Goal: Find specific page/section: Find specific page/section

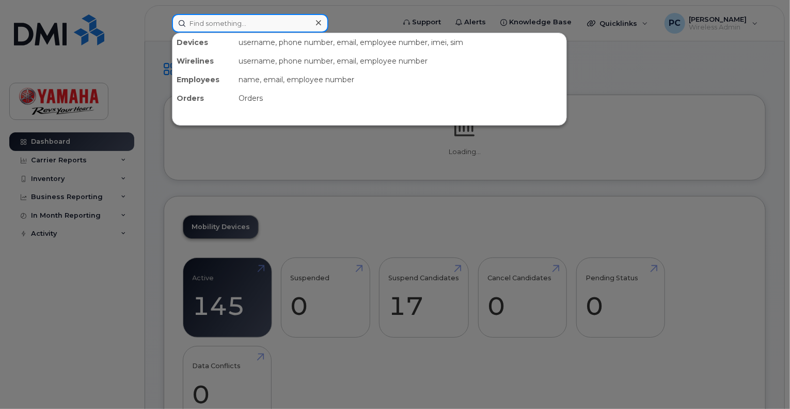
click at [215, 21] on input at bounding box center [250, 23] width 156 height 19
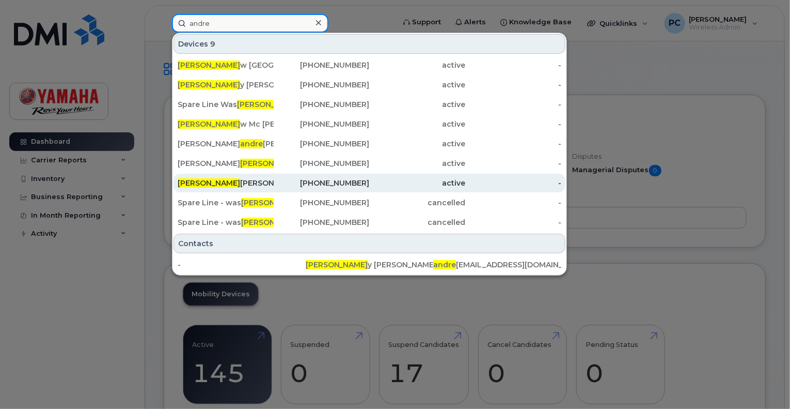
type input "andre"
click at [218, 181] on div "Andre Harris" at bounding box center [226, 183] width 96 height 10
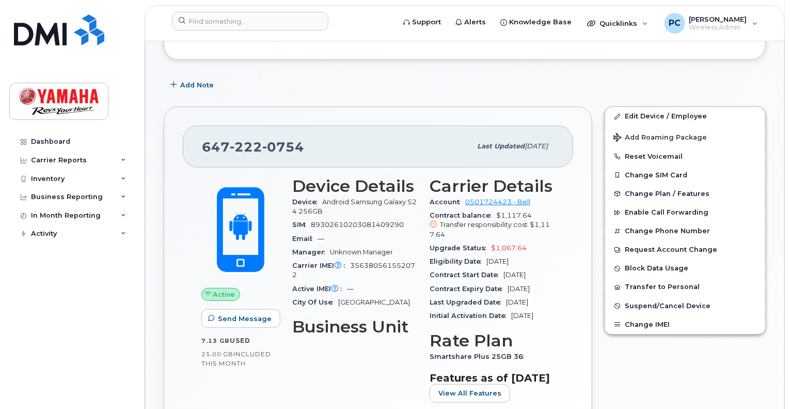
scroll to position [177, 0]
